Goal: Information Seeking & Learning: Learn about a topic

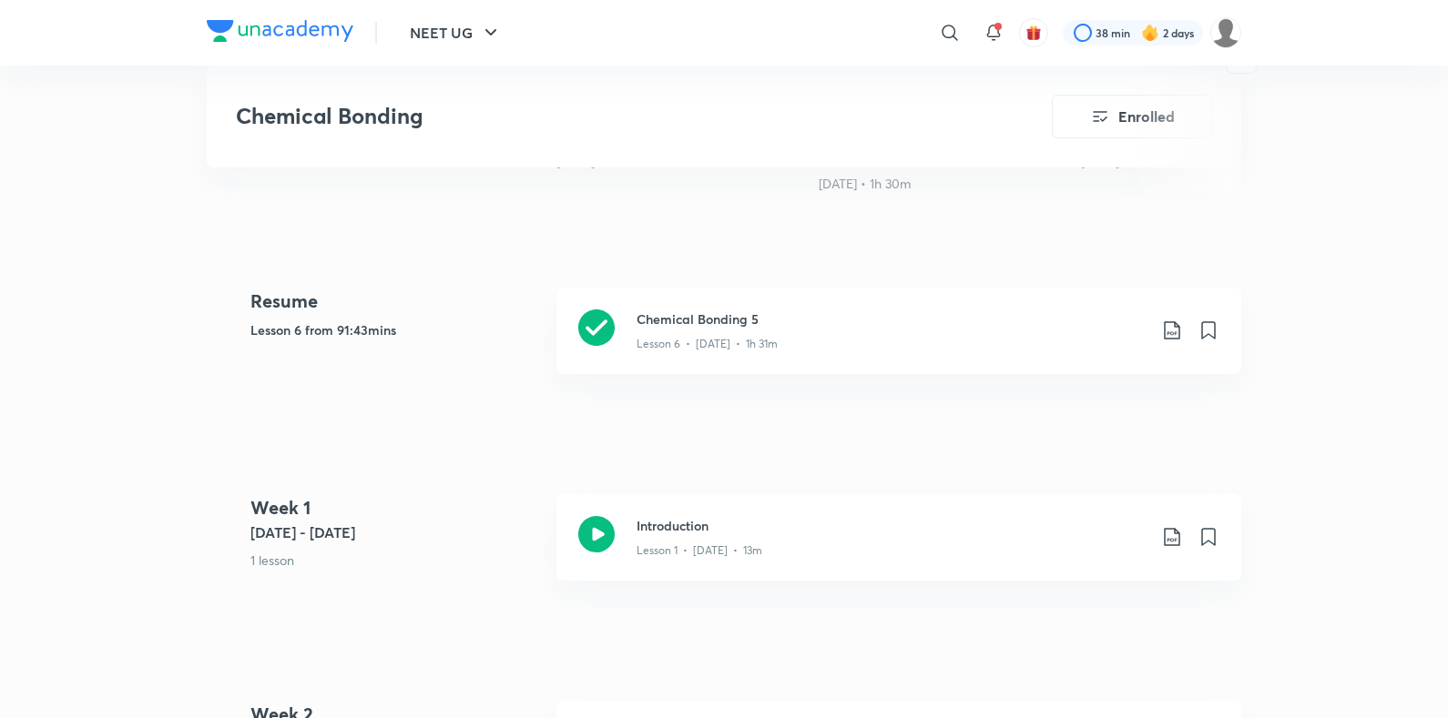
scroll to position [780, 0]
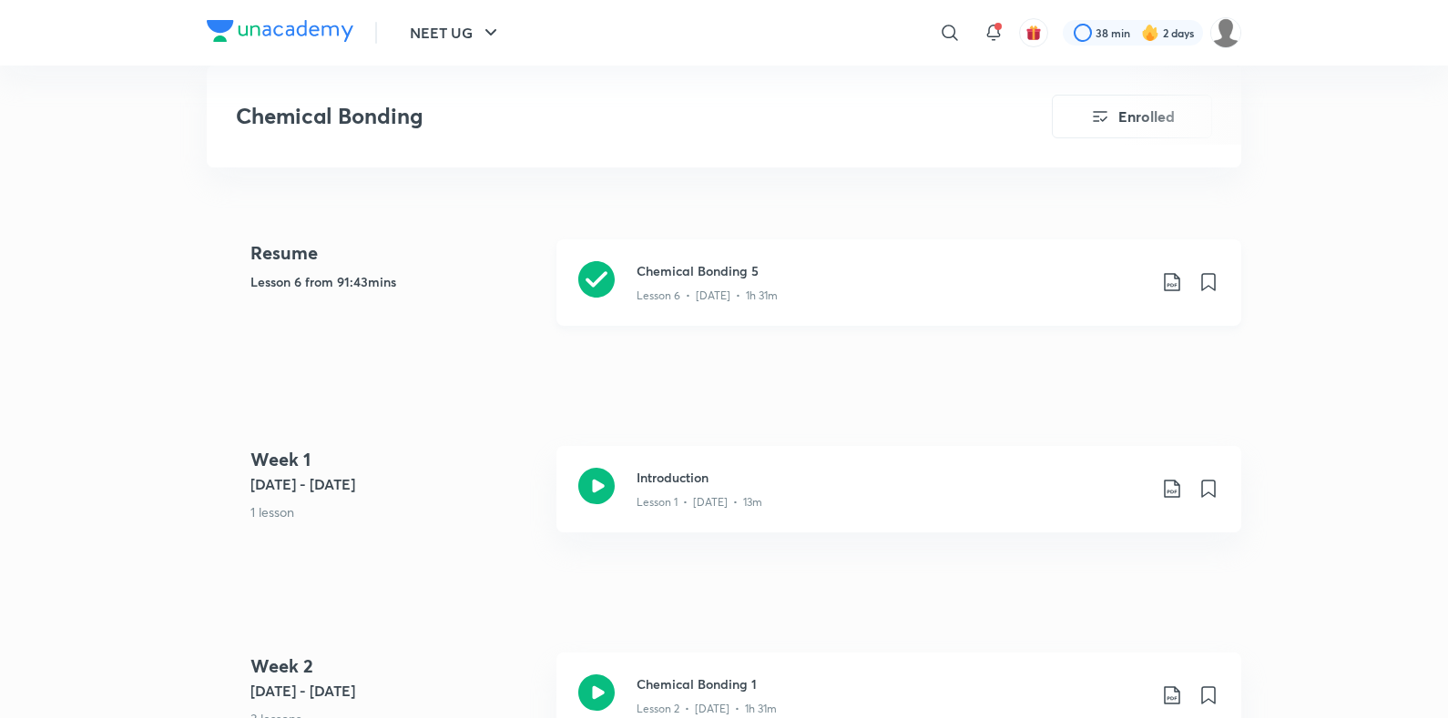
click at [972, 305] on div "Chemical Bonding 5 Lesson 6 • Aug 13 • 1h 31m" at bounding box center [898, 282] width 685 height 87
